Goal: Transaction & Acquisition: Purchase product/service

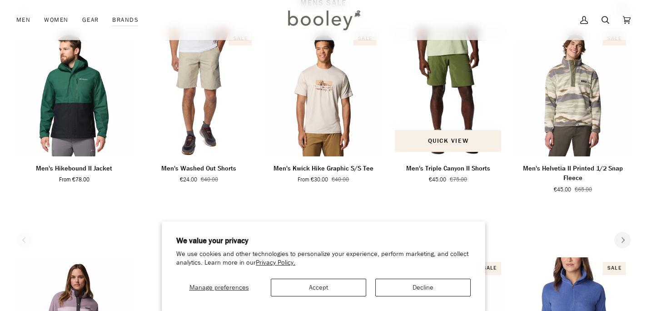
scroll to position [339, 0]
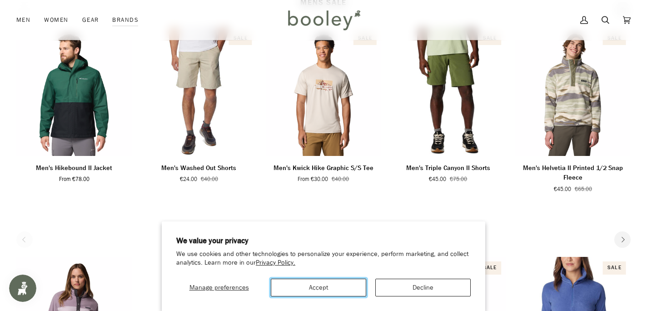
click at [343, 284] on button "Accept" at bounding box center [318, 287] width 95 height 18
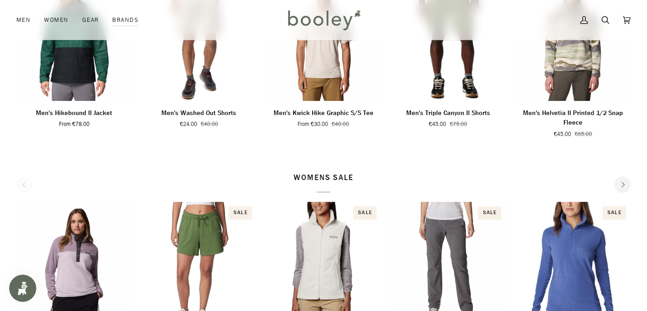
scroll to position [0, 0]
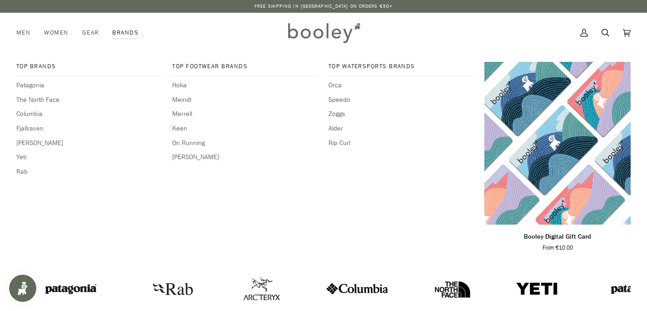
click at [132, 27] on link "Brands" at bounding box center [125, 33] width 40 height 40
click at [38, 144] on span "[PERSON_NAME]" at bounding box center [89, 143] width 146 height 10
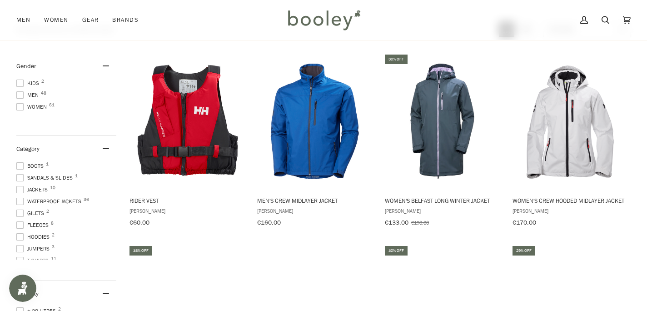
scroll to position [116, 0]
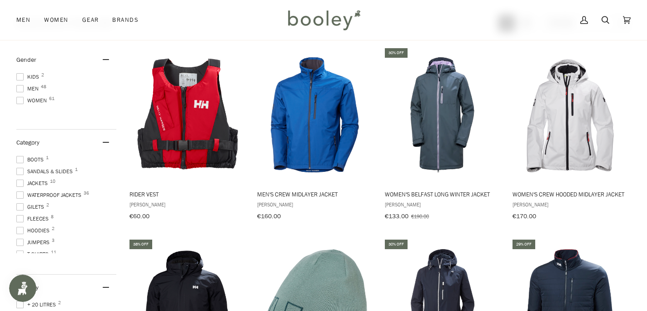
click at [20, 191] on span at bounding box center [19, 194] width 7 height 7
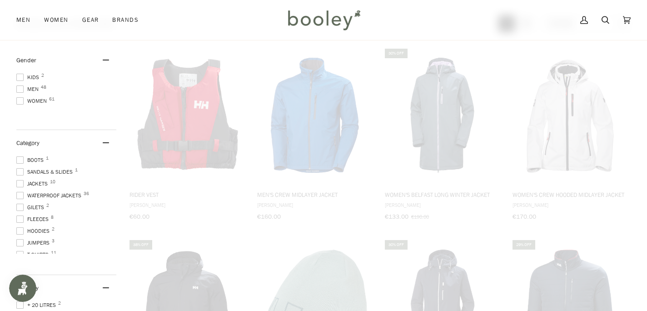
scroll to position [8, 0]
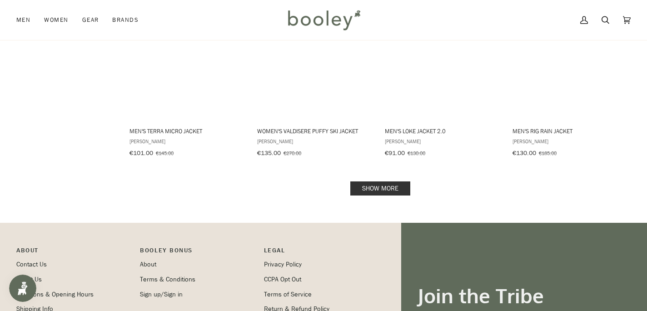
scroll to position [956, 0]
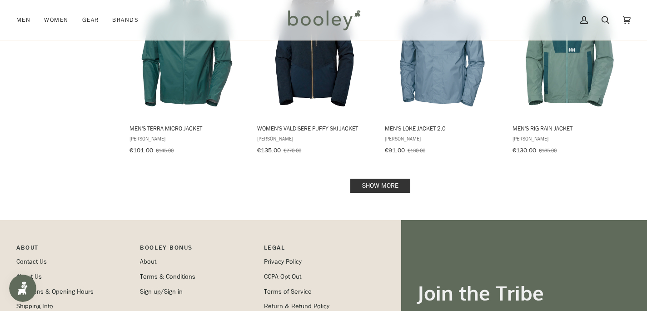
click at [374, 183] on link "Show more" at bounding box center [380, 186] width 60 height 14
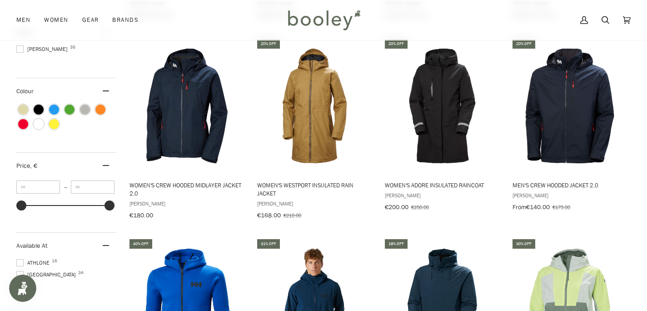
scroll to position [507, 0]
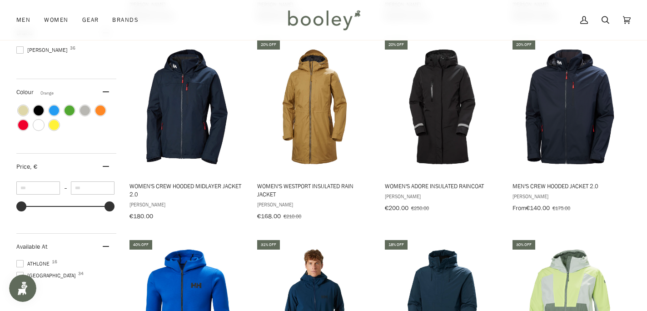
click at [105, 105] on span "Colour: Orange" at bounding box center [100, 110] width 10 height 10
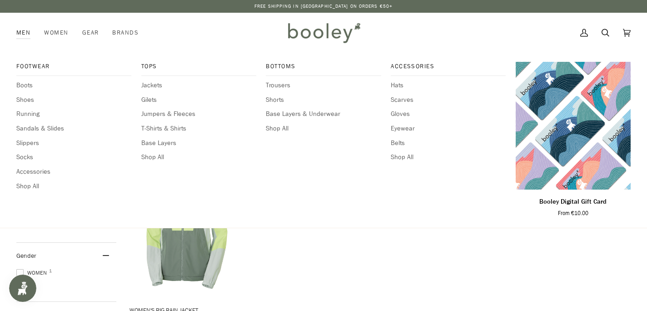
click at [29, 29] on link "Men" at bounding box center [26, 33] width 21 height 40
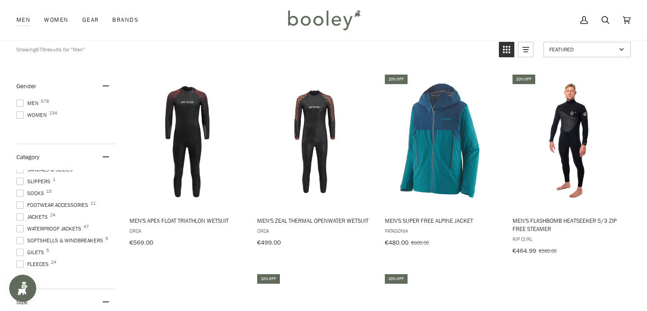
scroll to position [42, 0]
click at [20, 224] on span at bounding box center [19, 226] width 7 height 7
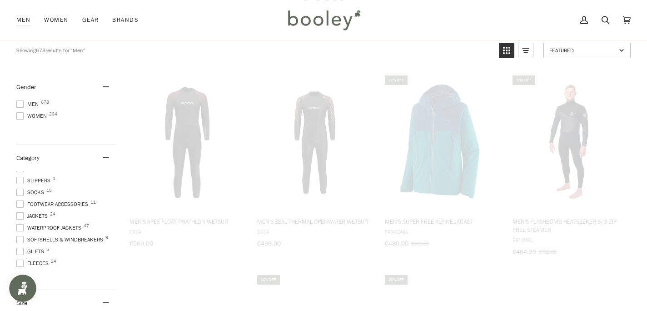
scroll to position [5, 0]
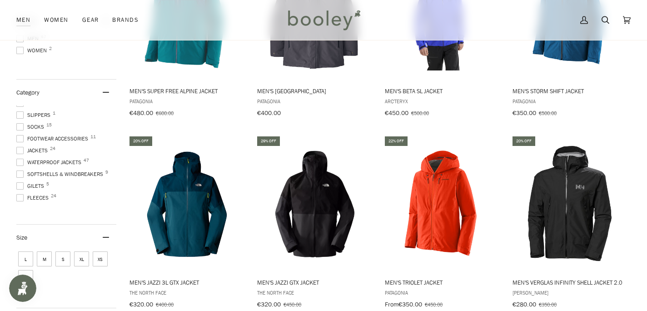
scroll to position [223, 0]
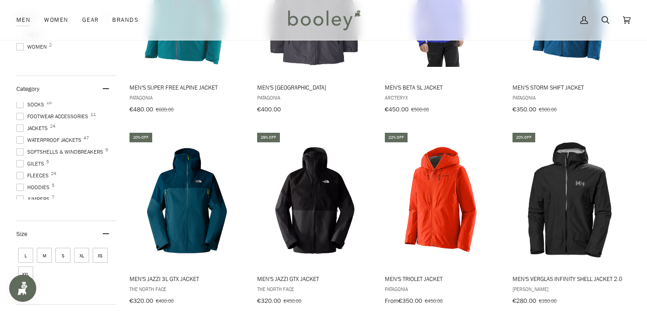
click at [84, 148] on span "Softshells & Windbreakers 9" at bounding box center [60, 152] width 89 height 8
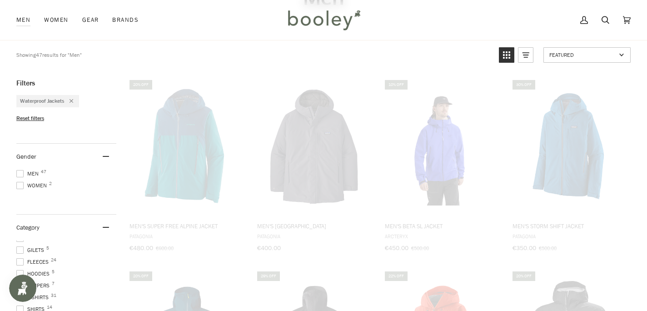
scroll to position [113, 0]
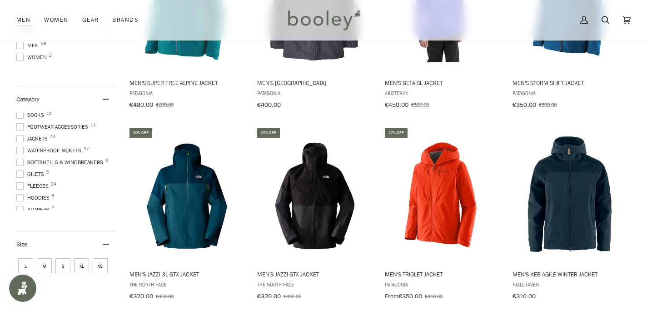
scroll to position [230, 0]
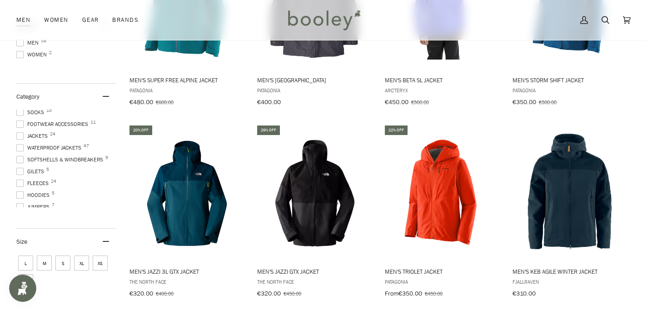
click at [17, 156] on span at bounding box center [19, 159] width 7 height 7
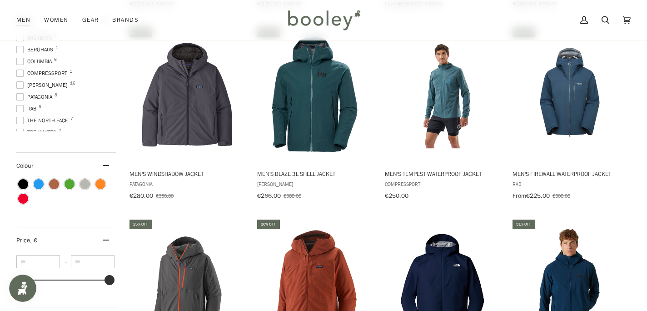
scroll to position [526, 0]
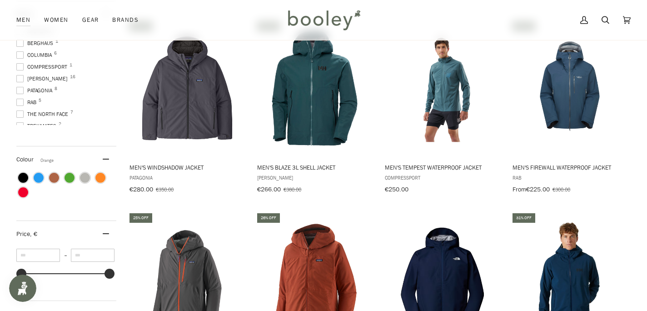
click at [101, 173] on span "Colour: Orange" at bounding box center [100, 178] width 10 height 10
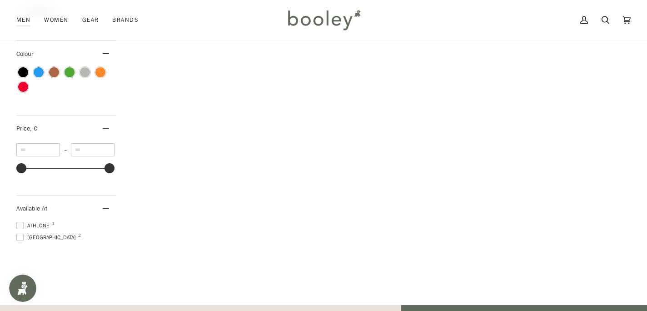
scroll to position [525, 0]
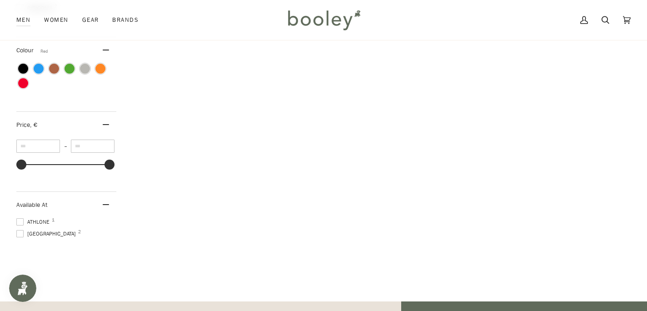
click at [25, 79] on span "Colour: Red" at bounding box center [23, 83] width 10 height 10
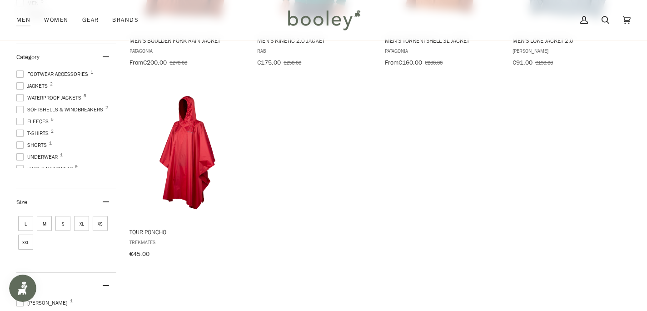
scroll to position [270, 0]
click at [137, 233] on span "Tour Poncho" at bounding box center [186, 231] width 114 height 8
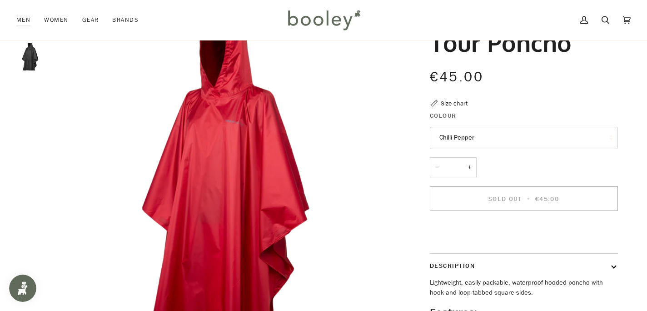
scroll to position [99, 0]
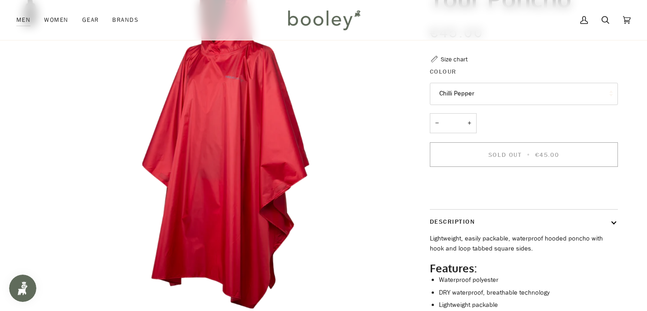
click at [479, 96] on button "Chilli Pepper" at bounding box center [524, 94] width 188 height 22
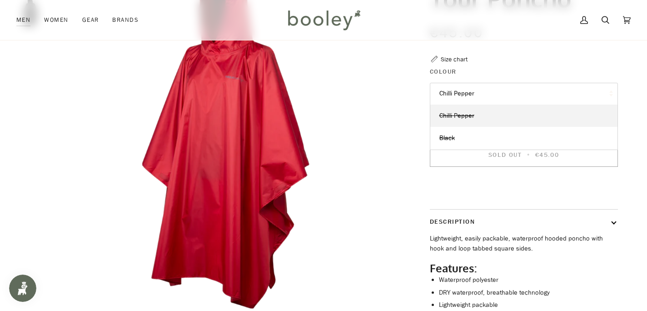
click at [479, 96] on button "Chilli Pepper" at bounding box center [524, 94] width 188 height 22
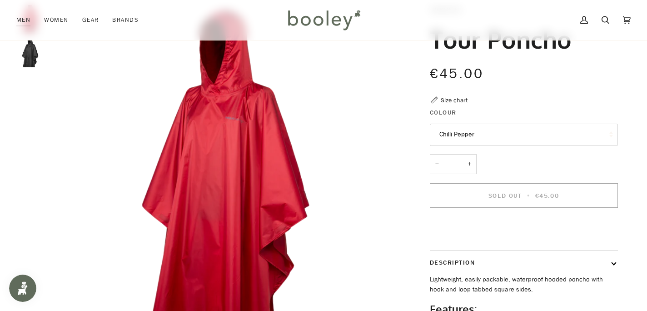
scroll to position [0, 0]
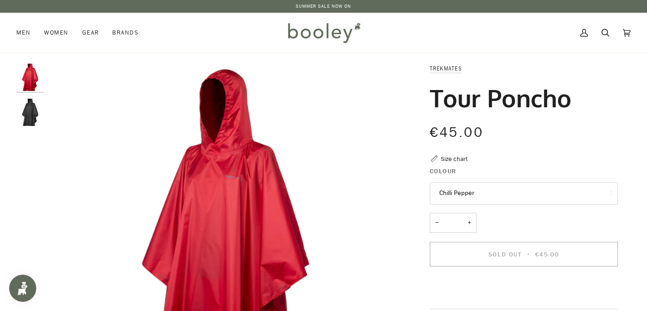
click at [338, 9] on link "SUMMER SALE NOW ON" at bounding box center [324, 6] width 56 height 7
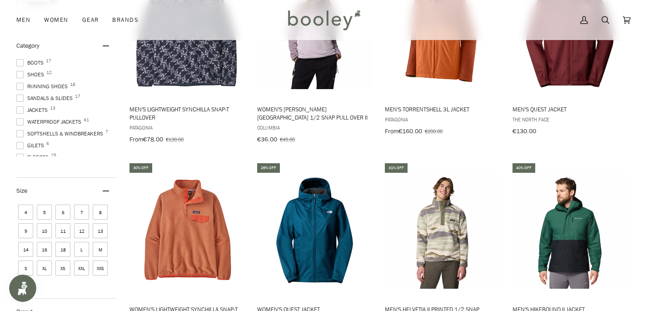
scroll to position [348, 0]
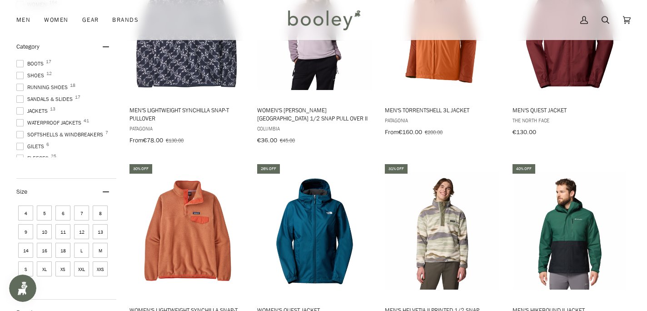
click at [19, 120] on span at bounding box center [19, 122] width 7 height 7
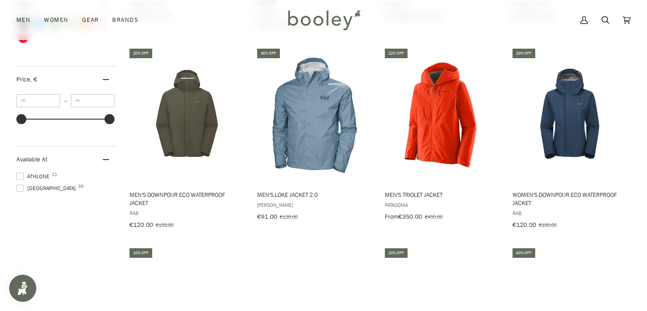
scroll to position [848, 0]
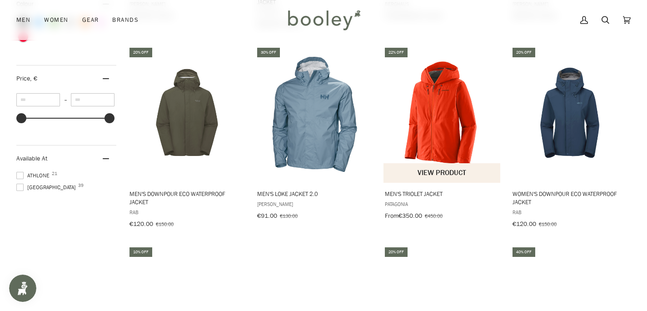
click at [397, 198] on span "Men's Triolet Jacket" at bounding box center [442, 193] width 114 height 8
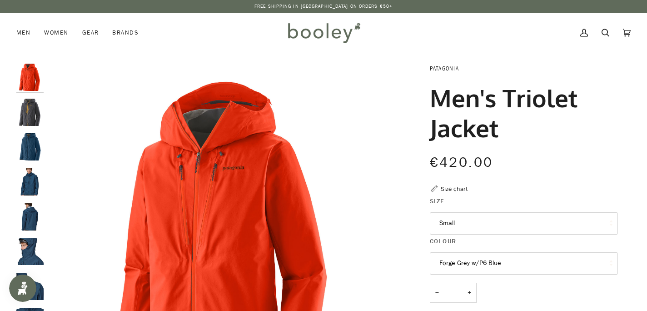
drag, startPoint x: 432, startPoint y: 99, endPoint x: 479, endPoint y: 113, distance: 49.2
click at [479, 113] on h1 "Men's Triolet Jacket" at bounding box center [520, 113] width 181 height 60
drag, startPoint x: 506, startPoint y: 101, endPoint x: 524, endPoint y: 129, distance: 33.1
click at [524, 129] on h1 "Men's Triolet Jacket" at bounding box center [520, 113] width 181 height 60
copy h1 "Triolet Jacket"
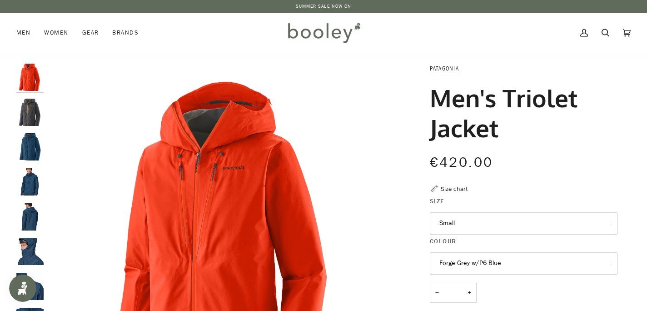
click at [334, 175] on img "Patagonia Men's Triolet Jacket Pollinator Orange - Booley Galway" at bounding box center [224, 240] width 352 height 352
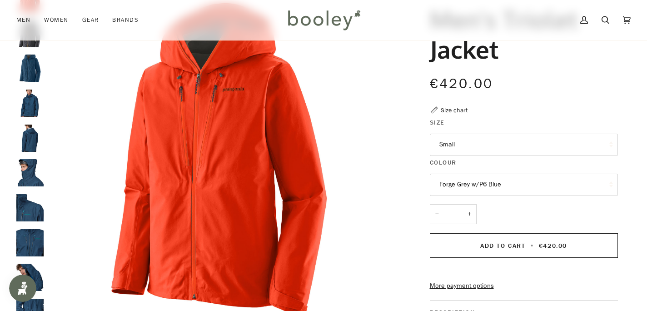
scroll to position [79, 0]
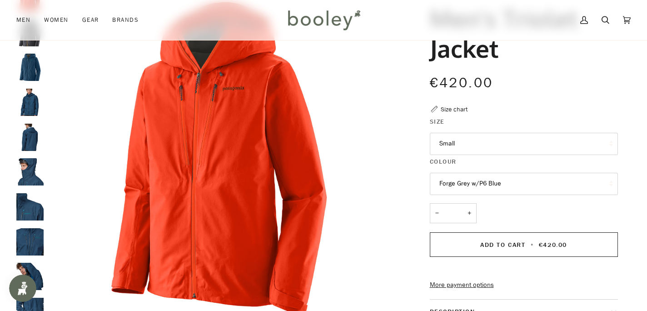
click at [451, 187] on button "Forge Grey w/P6 Blue" at bounding box center [524, 184] width 188 height 22
